Goal: Task Accomplishment & Management: Use online tool/utility

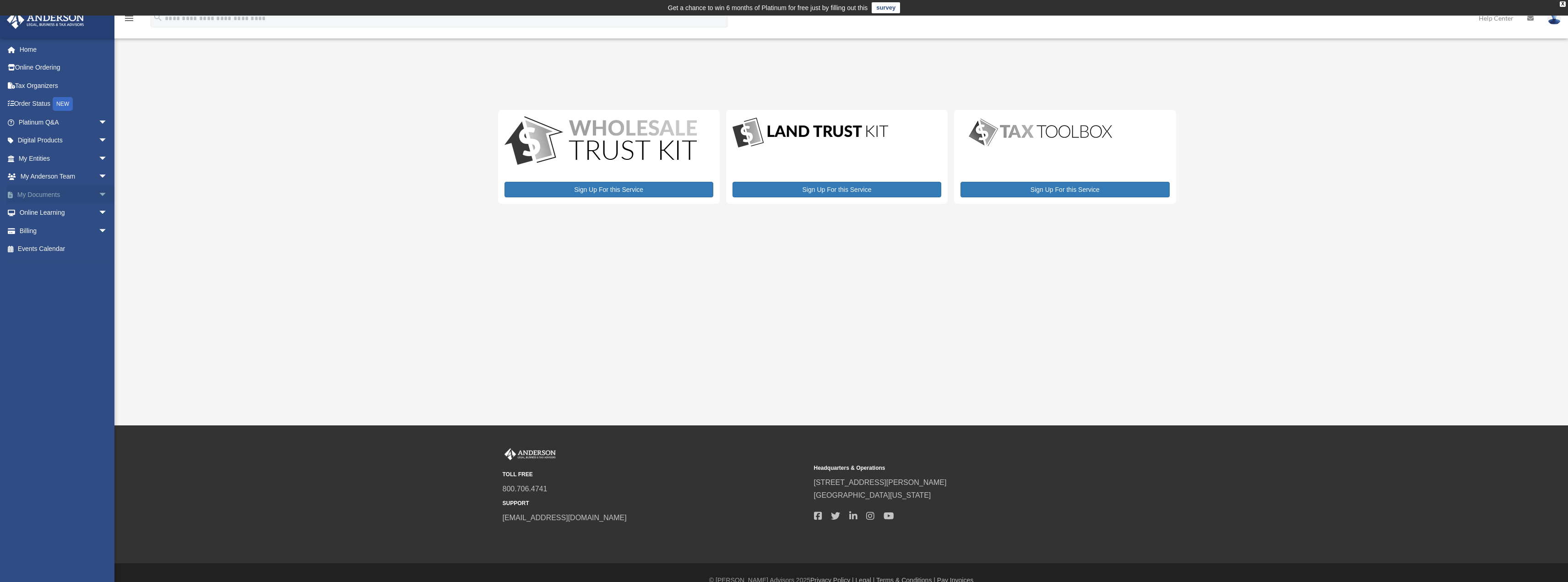
click at [44, 194] on link "My Documents arrow_drop_down" at bounding box center [64, 195] width 115 height 18
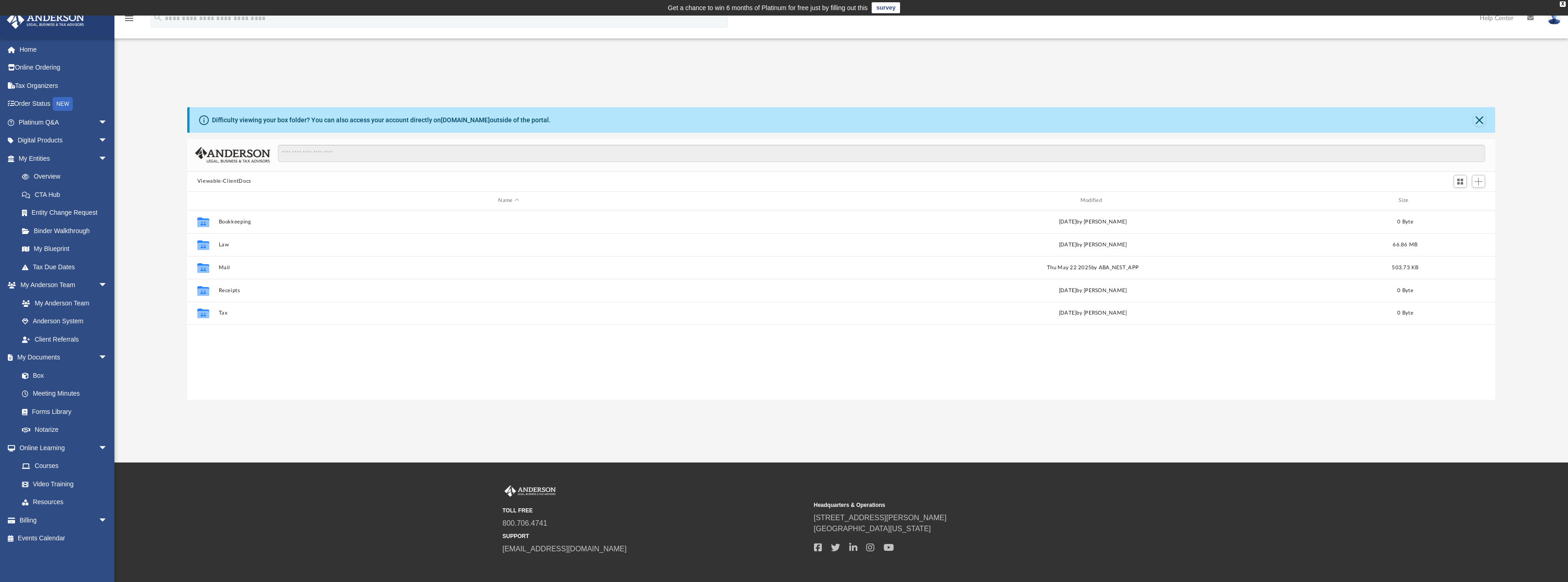
scroll to position [202, 1301]
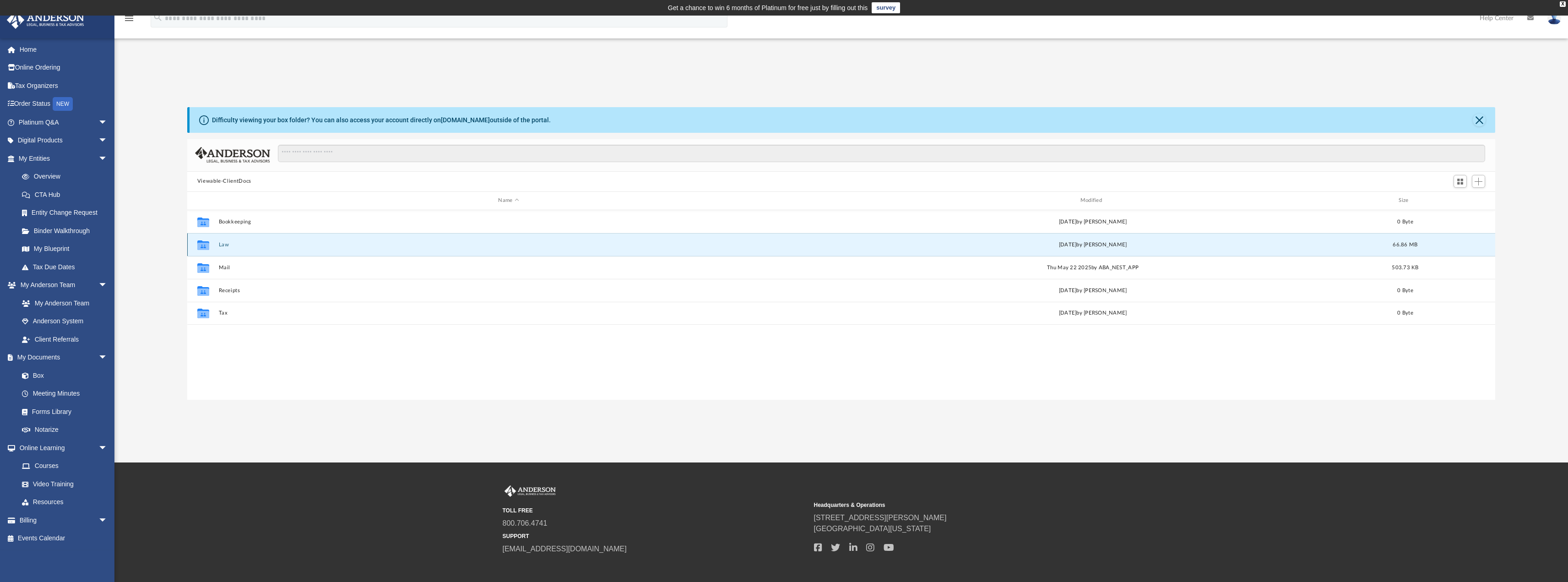
click at [225, 244] on button "Law" at bounding box center [508, 244] width 580 height 6
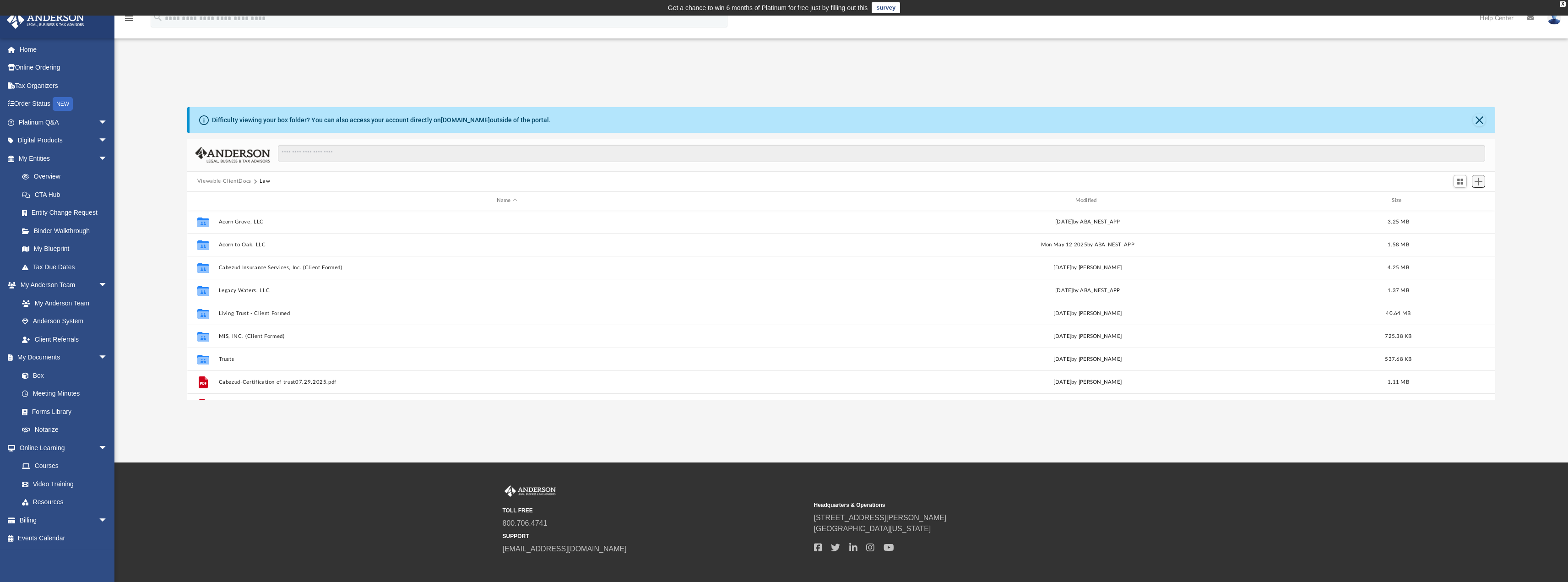
click at [1479, 178] on span "Add" at bounding box center [1479, 181] width 8 height 8
click at [1391, 80] on div "App [PERSON_NAME][EMAIL_ADDRESS][DOMAIN_NAME] Sign Out [PERSON_NAME][EMAIL_ADDR…" at bounding box center [784, 239] width 1568 height 321
click at [1475, 179] on span "Add" at bounding box center [1479, 181] width 8 height 8
click at [1460, 199] on li "Upload" at bounding box center [1465, 200] width 29 height 10
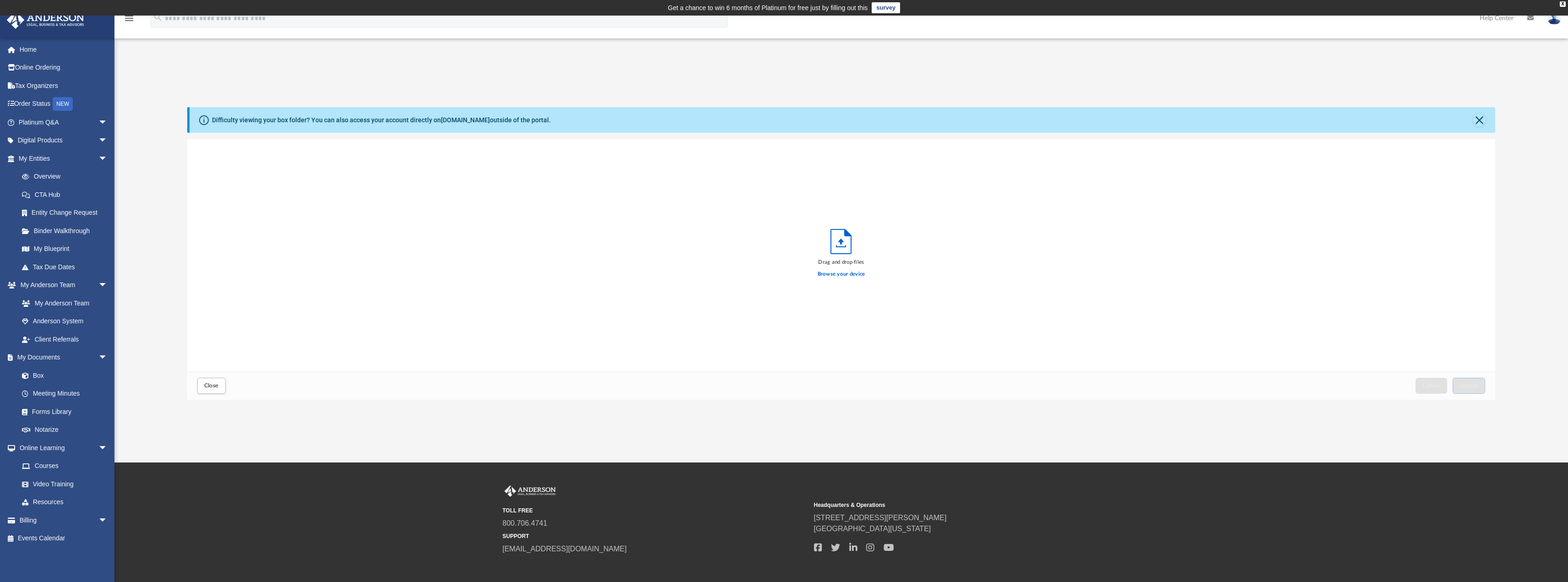
scroll to position [225, 1301]
click at [844, 239] on icon "Upload" at bounding box center [841, 242] width 20 height 24
click at [841, 274] on label "Browse your device" at bounding box center [841, 275] width 47 height 9
click at [0, 0] on input "Browse your device" at bounding box center [0, 0] width 0 height 0
click at [1469, 386] on span "Upload" at bounding box center [1469, 385] width 19 height 5
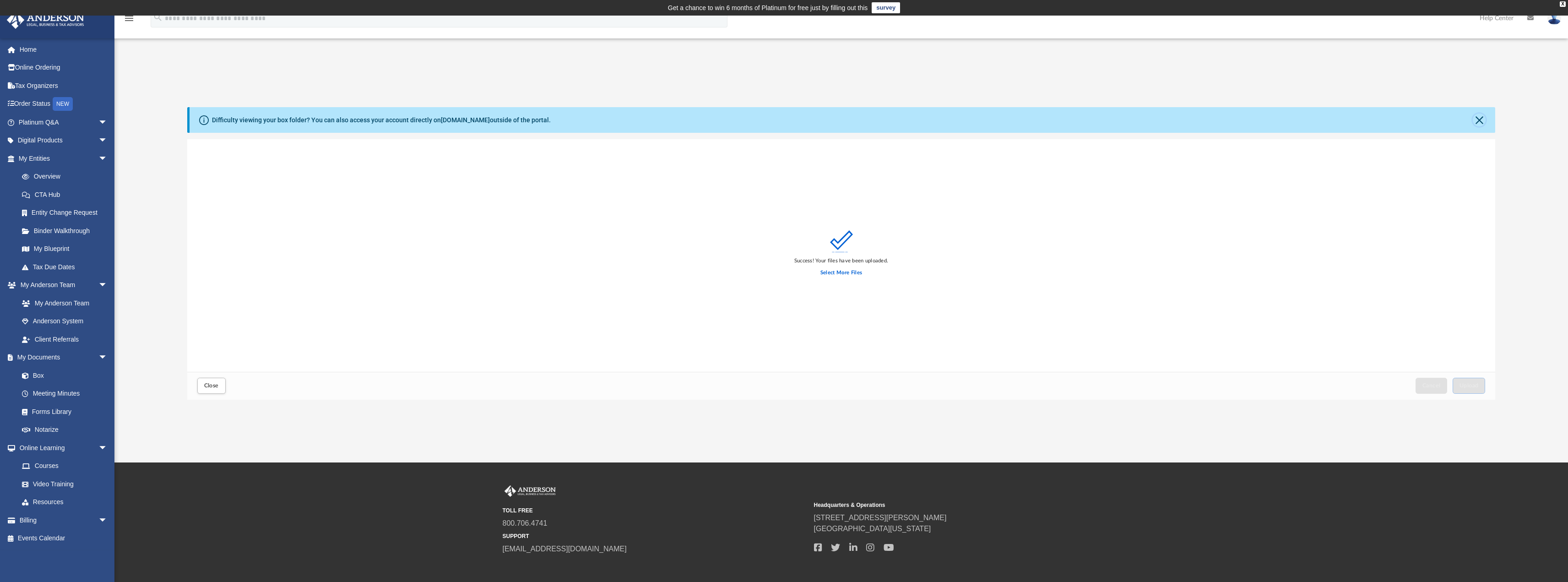
click at [1480, 119] on button "Close" at bounding box center [1479, 120] width 13 height 13
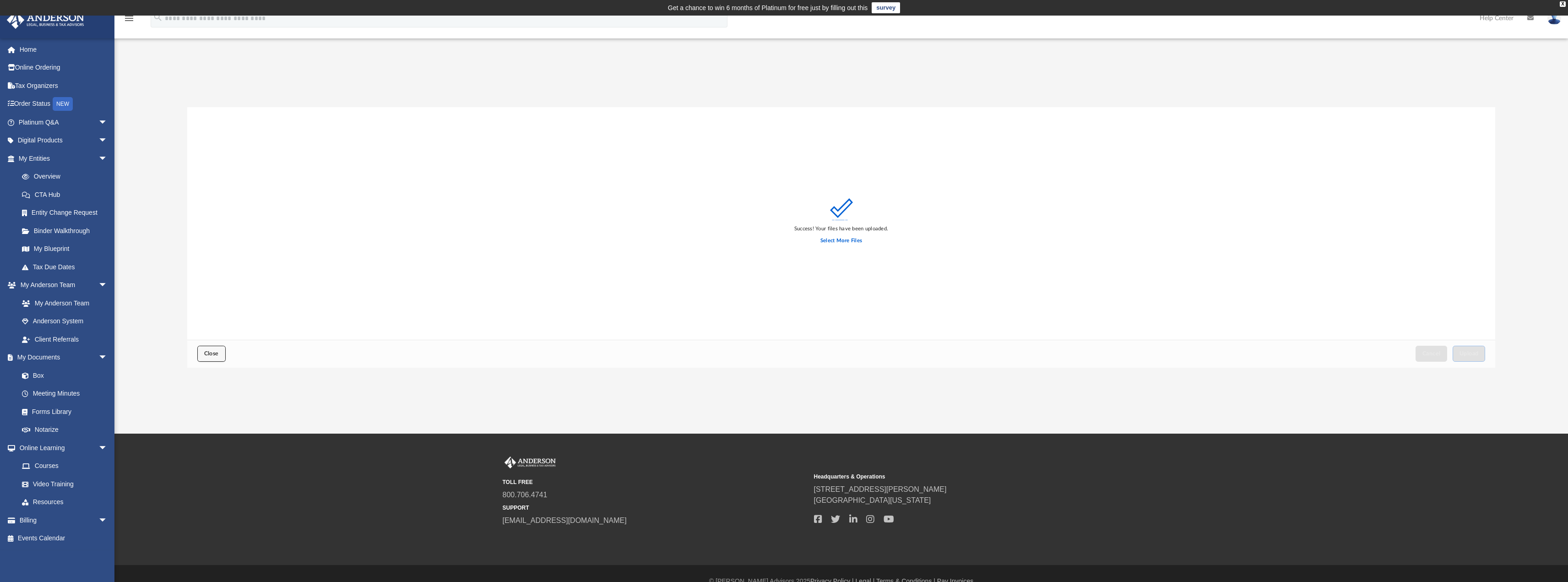
click at [214, 354] on span "Close" at bounding box center [211, 353] width 15 height 5
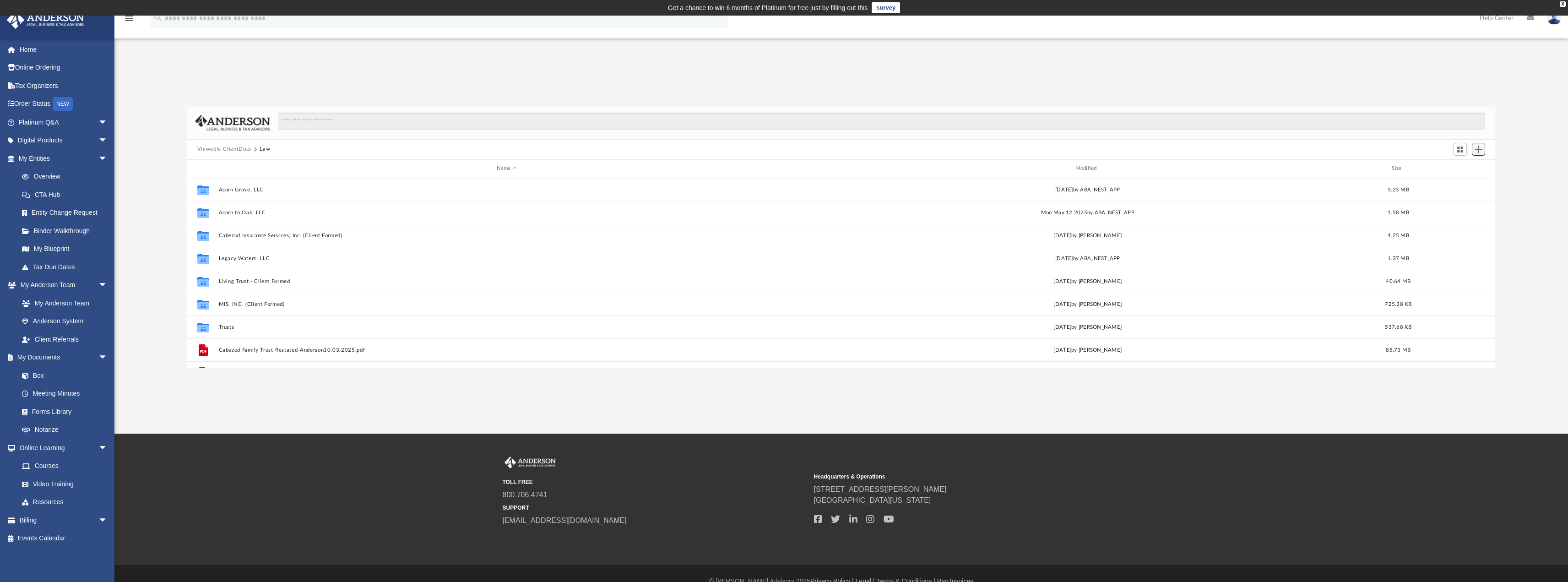
click at [1478, 148] on span "Add" at bounding box center [1479, 149] width 8 height 8
click at [1464, 164] on li "Upload" at bounding box center [1465, 168] width 29 height 10
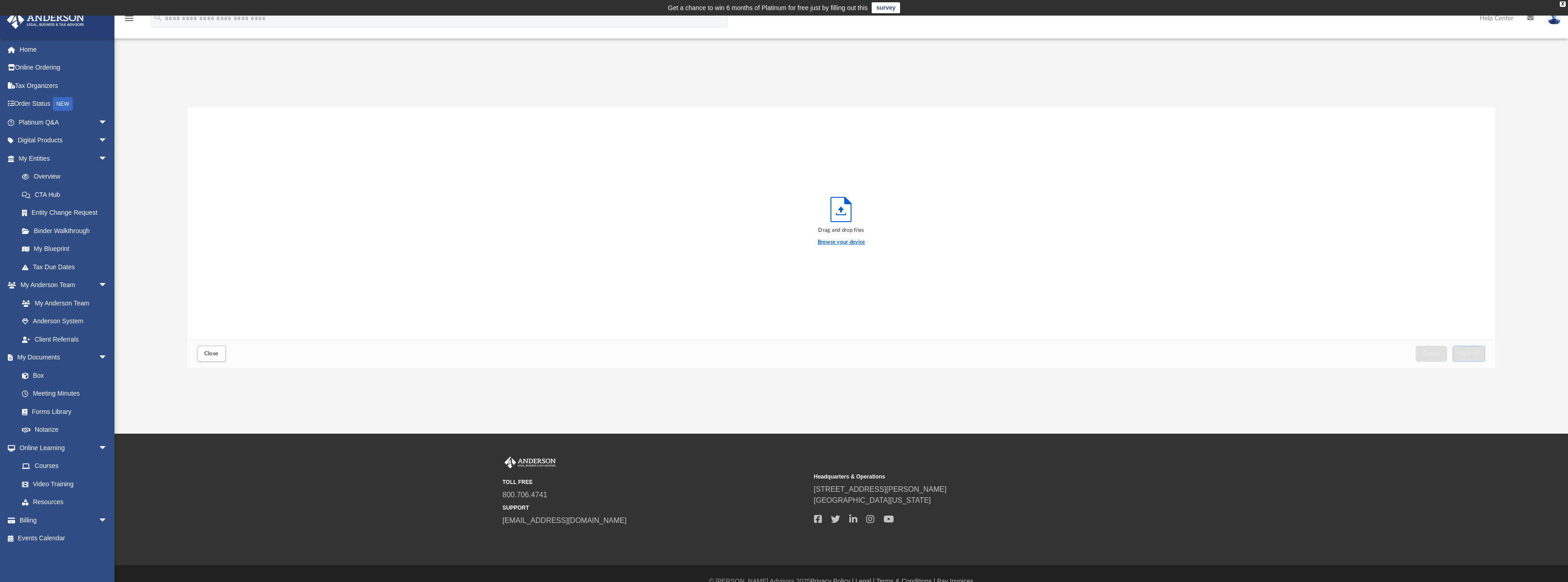
click at [838, 239] on label "Browse your device" at bounding box center [841, 242] width 47 height 9
click at [0, 0] on input "Browse your device" at bounding box center [0, 0] width 0 height 0
click at [1471, 353] on span "Upload" at bounding box center [1469, 353] width 19 height 5
